Goal: Find specific page/section

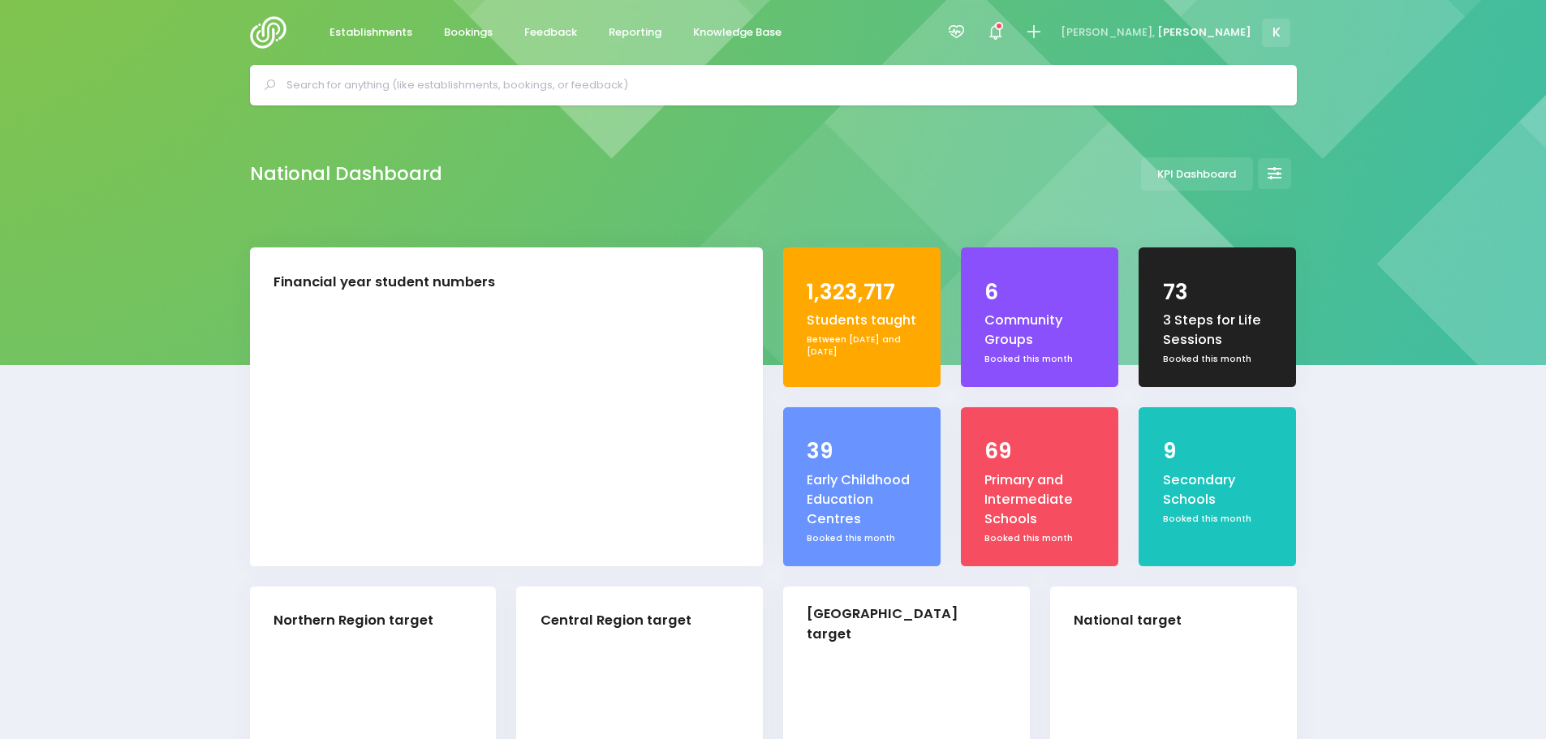
click at [664, 79] on input "text" at bounding box center [780, 85] width 988 height 24
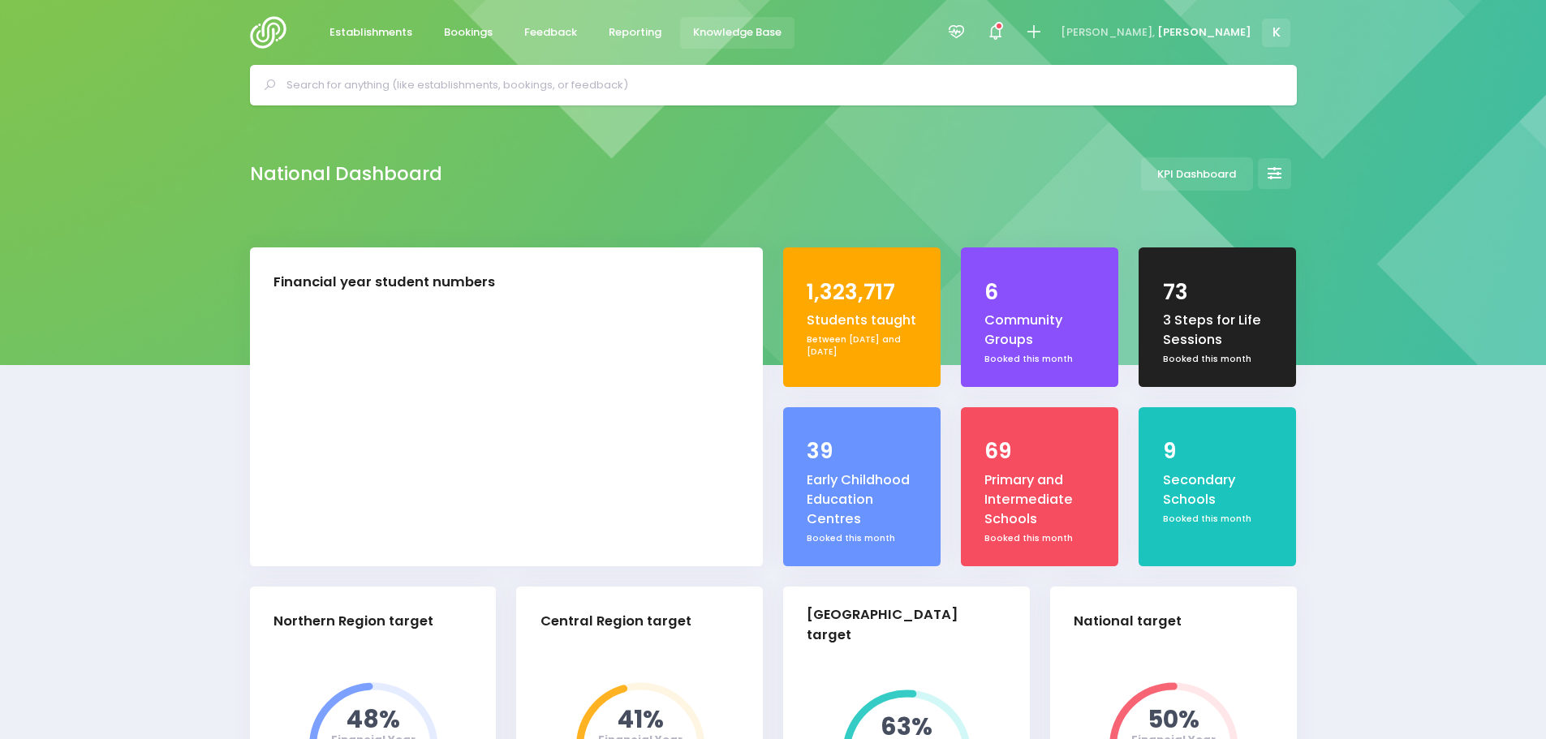
type input "f"
select select "5"
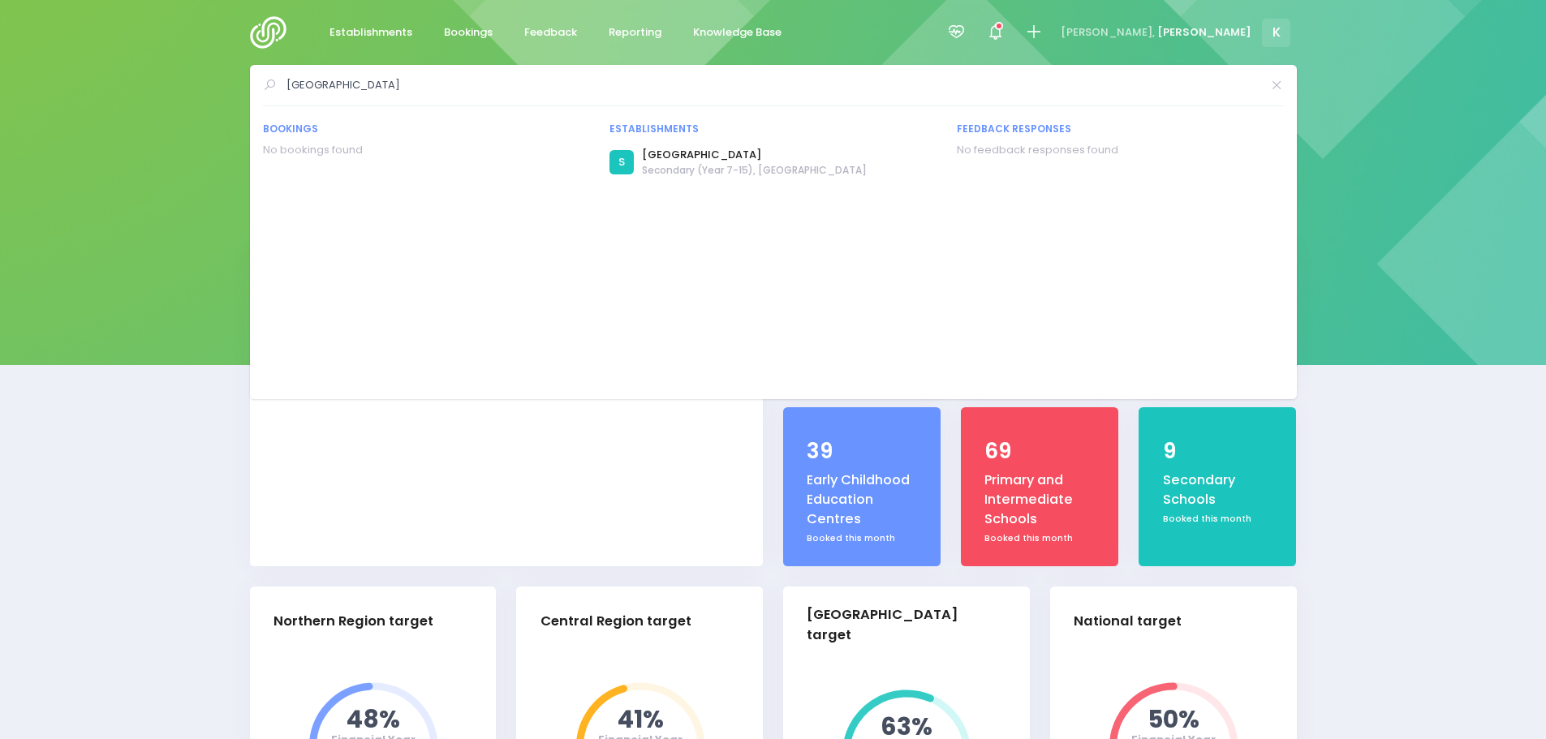
click at [523, 89] on input "[GEOGRAPHIC_DATA]" at bounding box center [773, 85] width 975 height 24
drag, startPoint x: 441, startPoint y: 88, endPoint x: 216, endPoint y: 54, distance: 228.2
click at [406, 90] on input "[GEOGRAPHIC_DATA]" at bounding box center [773, 85] width 975 height 24
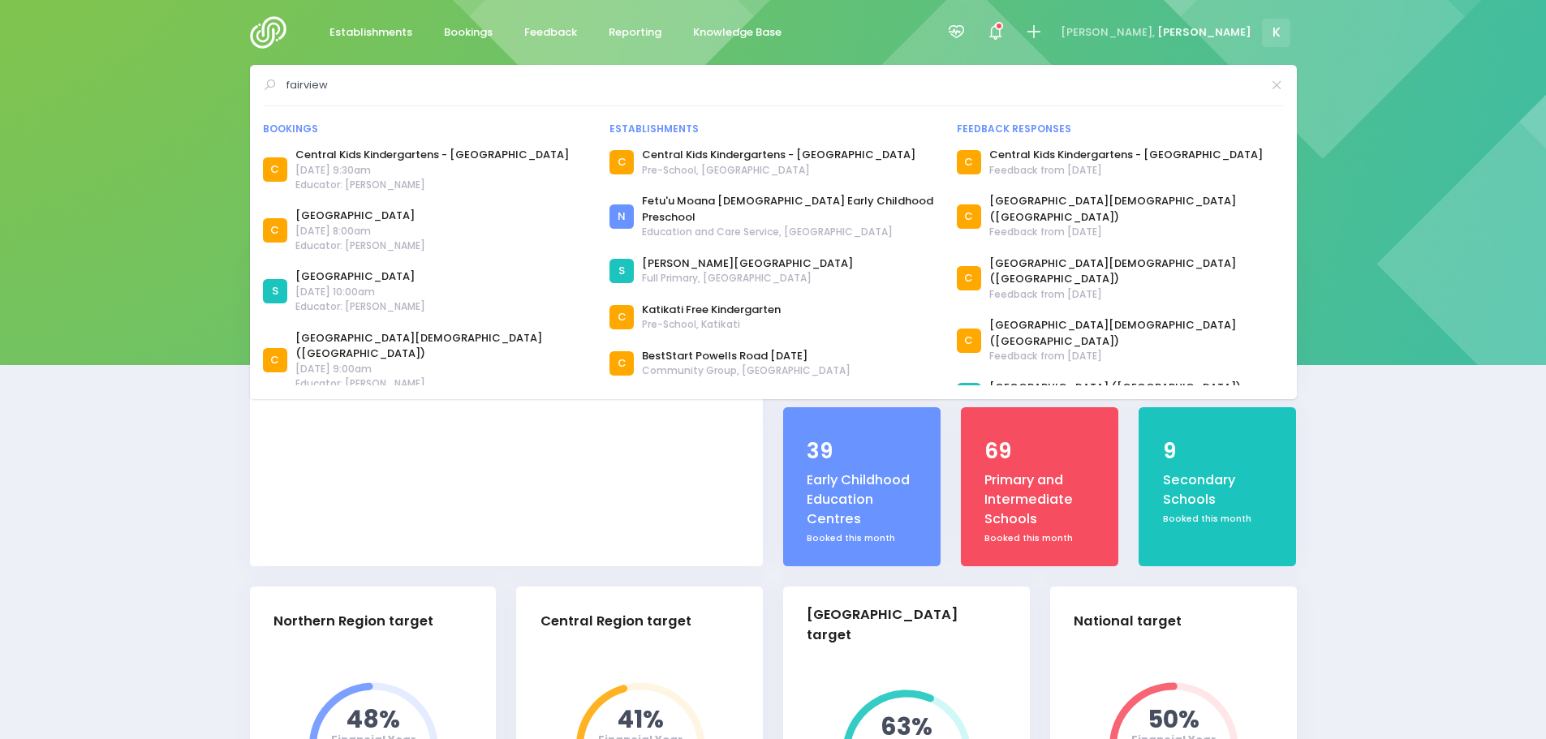
click at [397, 88] on input "fairview" at bounding box center [773, 85] width 975 height 24
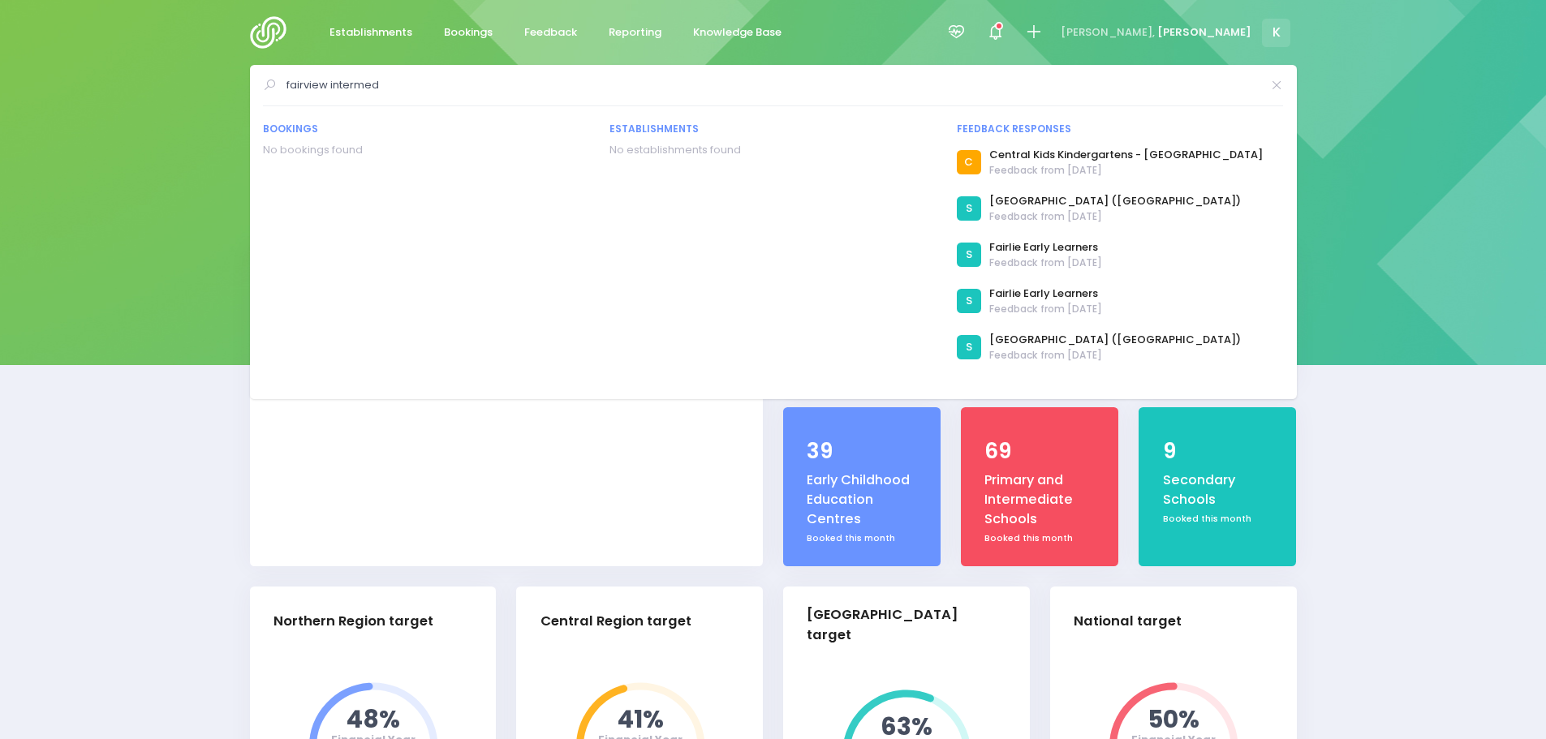
click at [398, 89] on input "fairview intermed" at bounding box center [773, 85] width 975 height 24
type input "fairview intermed"
click at [1278, 85] on icon at bounding box center [1276, 85] width 13 height 0
